Goal: Task Accomplishment & Management: Manage account settings

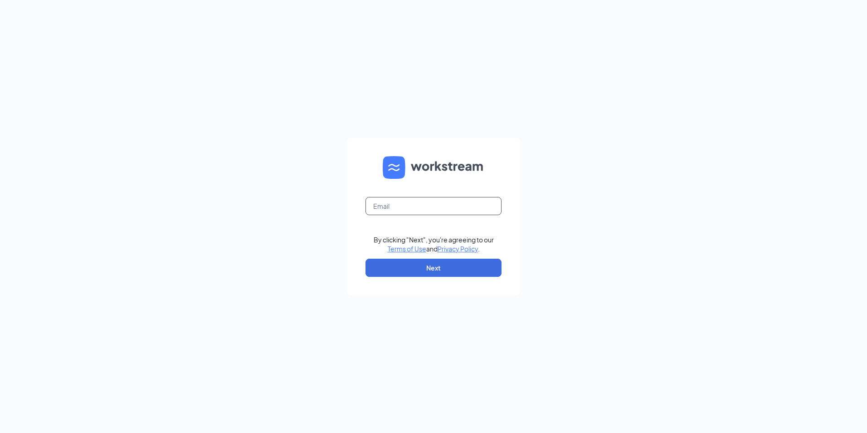
click at [377, 208] on input "text" at bounding box center [433, 206] width 136 height 18
type input "[EMAIL_ADDRESS][DOMAIN_NAME]"
click at [417, 266] on button "Next" at bounding box center [433, 267] width 136 height 18
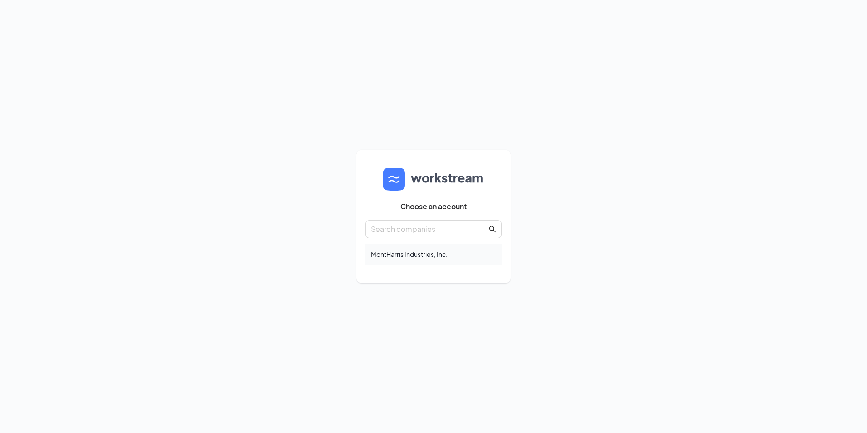
click at [412, 256] on div "MontHarris Industries, Inc." at bounding box center [433, 254] width 136 height 21
